Goal: Task Accomplishment & Management: Manage account settings

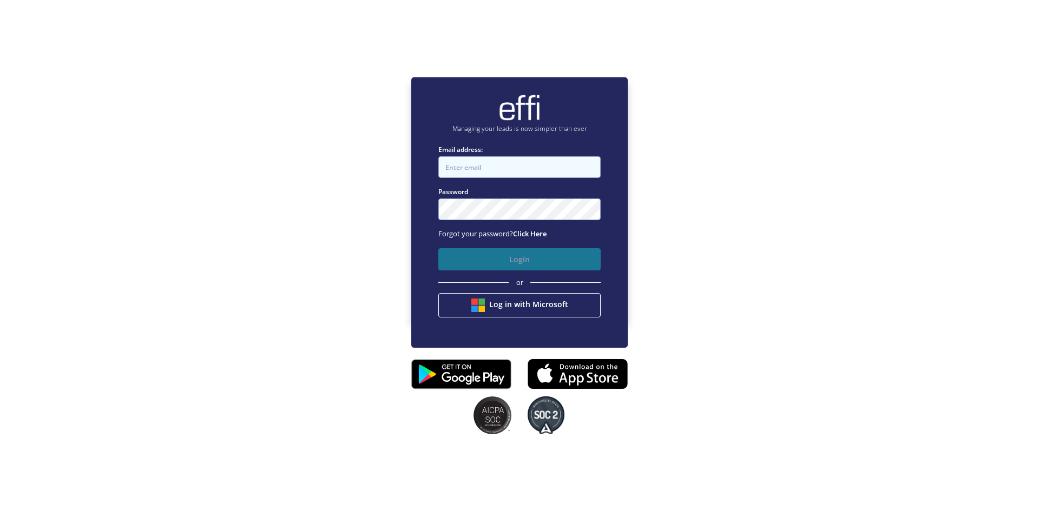
type input "[EMAIL_ADDRESS][DOMAIN_NAME]"
click at [467, 268] on button "Login" at bounding box center [519, 259] width 162 height 22
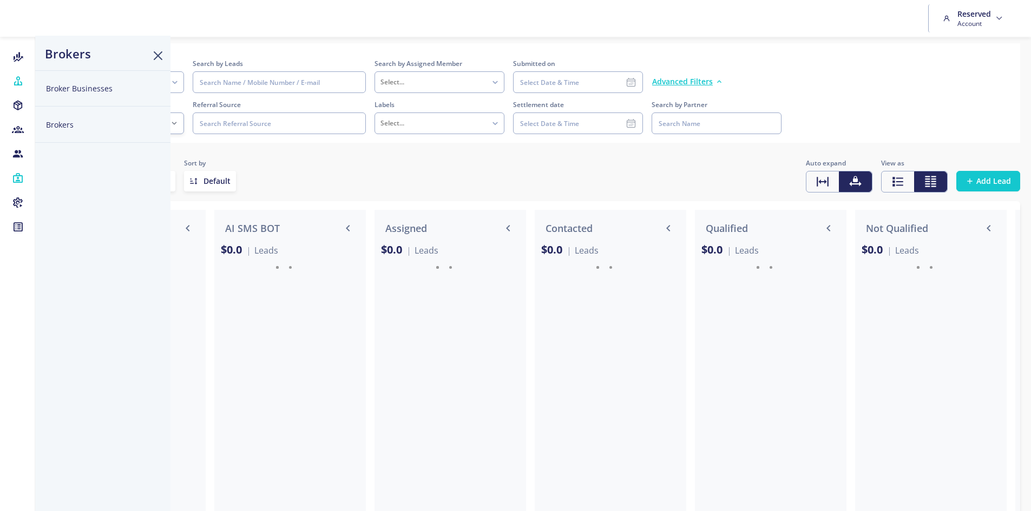
click at [12, 128] on icon at bounding box center [18, 129] width 12 height 11
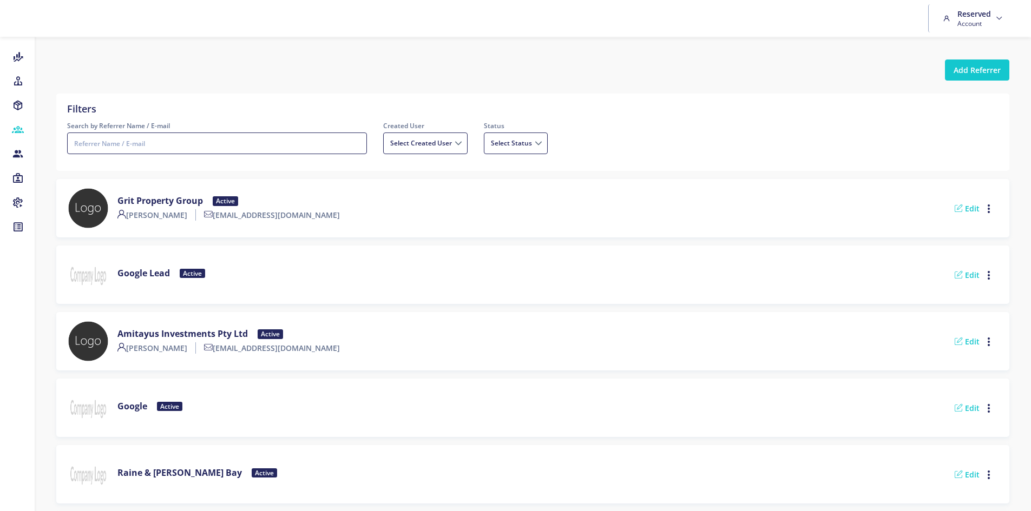
click at [121, 141] on input "Search by Referrer Name / E-mail" at bounding box center [217, 144] width 300 height 22
type input "cen"
type input "cent"
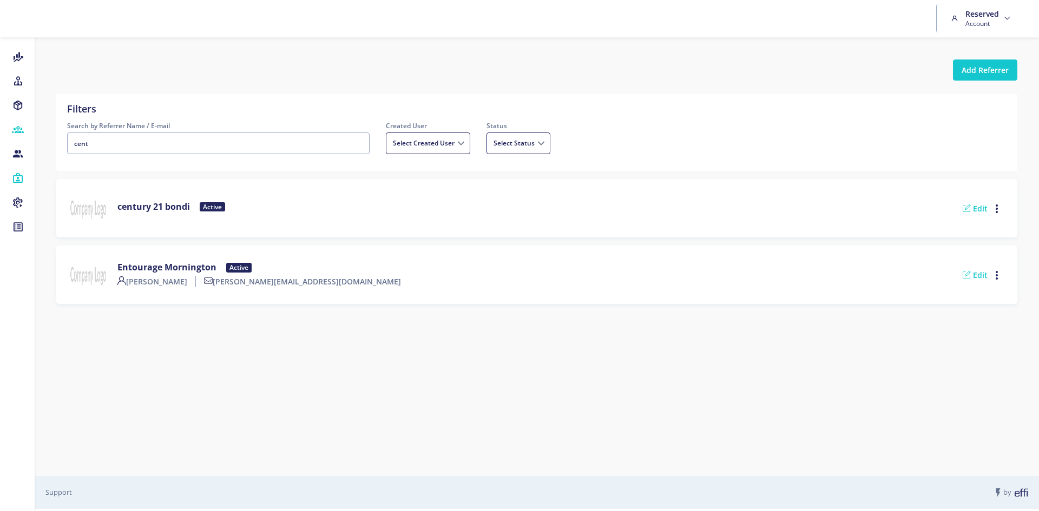
click at [19, 183] on icon at bounding box center [18, 178] width 12 height 11
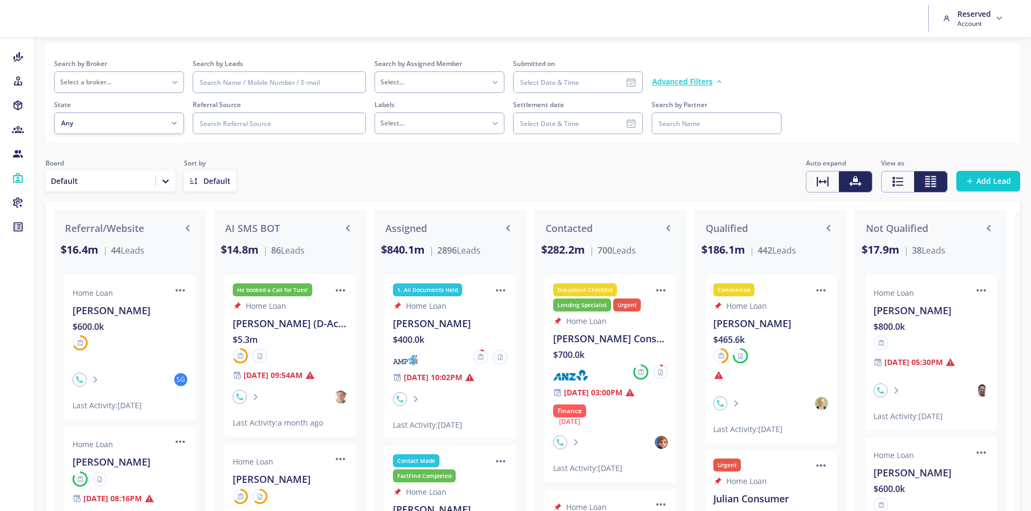
click at [215, 176] on div at bounding box center [216, 181] width 27 height 11
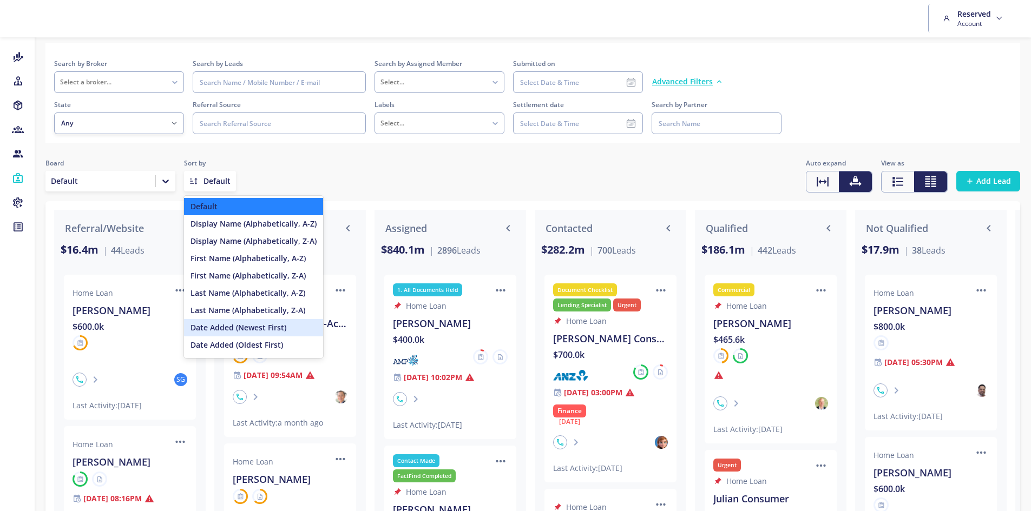
click at [215, 328] on div "Date Added (Newest First)" at bounding box center [253, 327] width 139 height 17
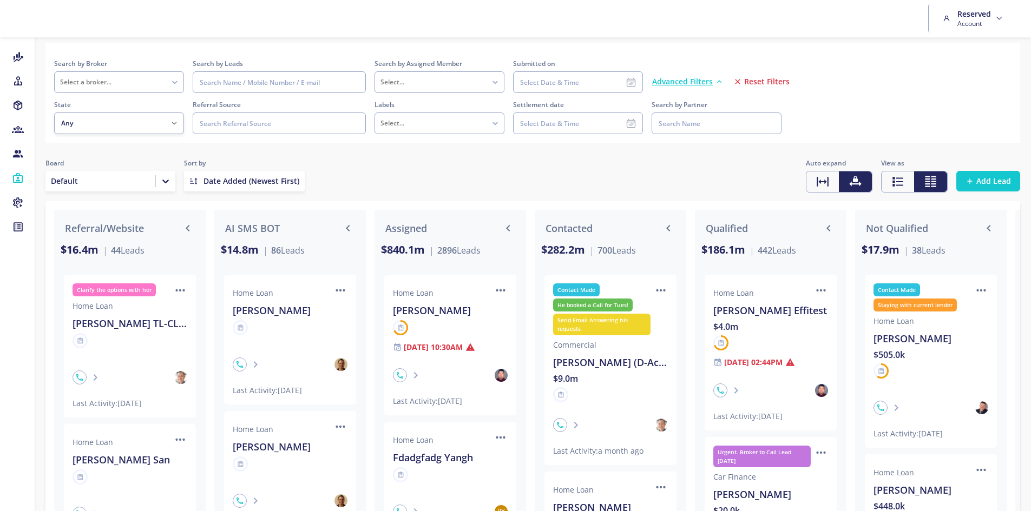
click at [104, 183] on div at bounding box center [100, 181] width 99 height 11
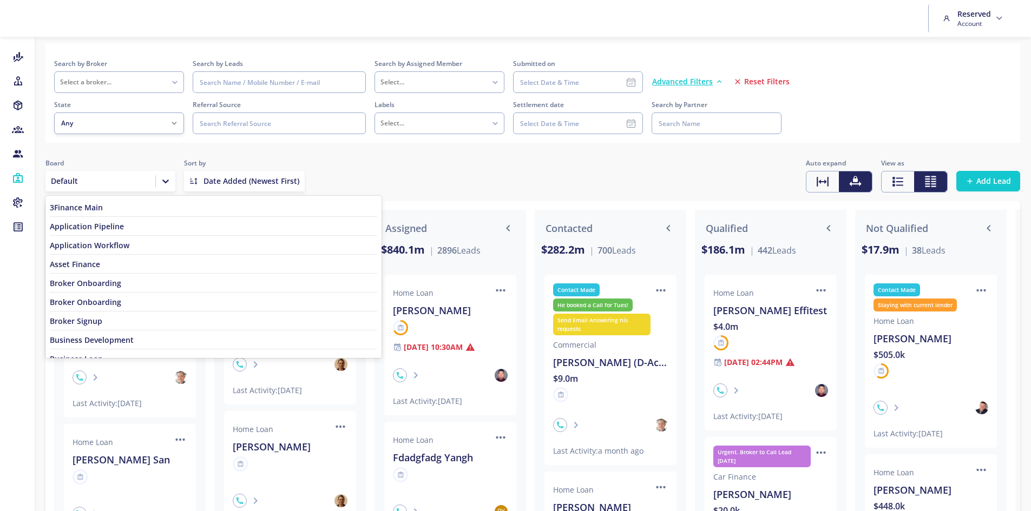
scroll to position [93, 0]
